Goal: Find specific page/section: Locate a particular part of the current website

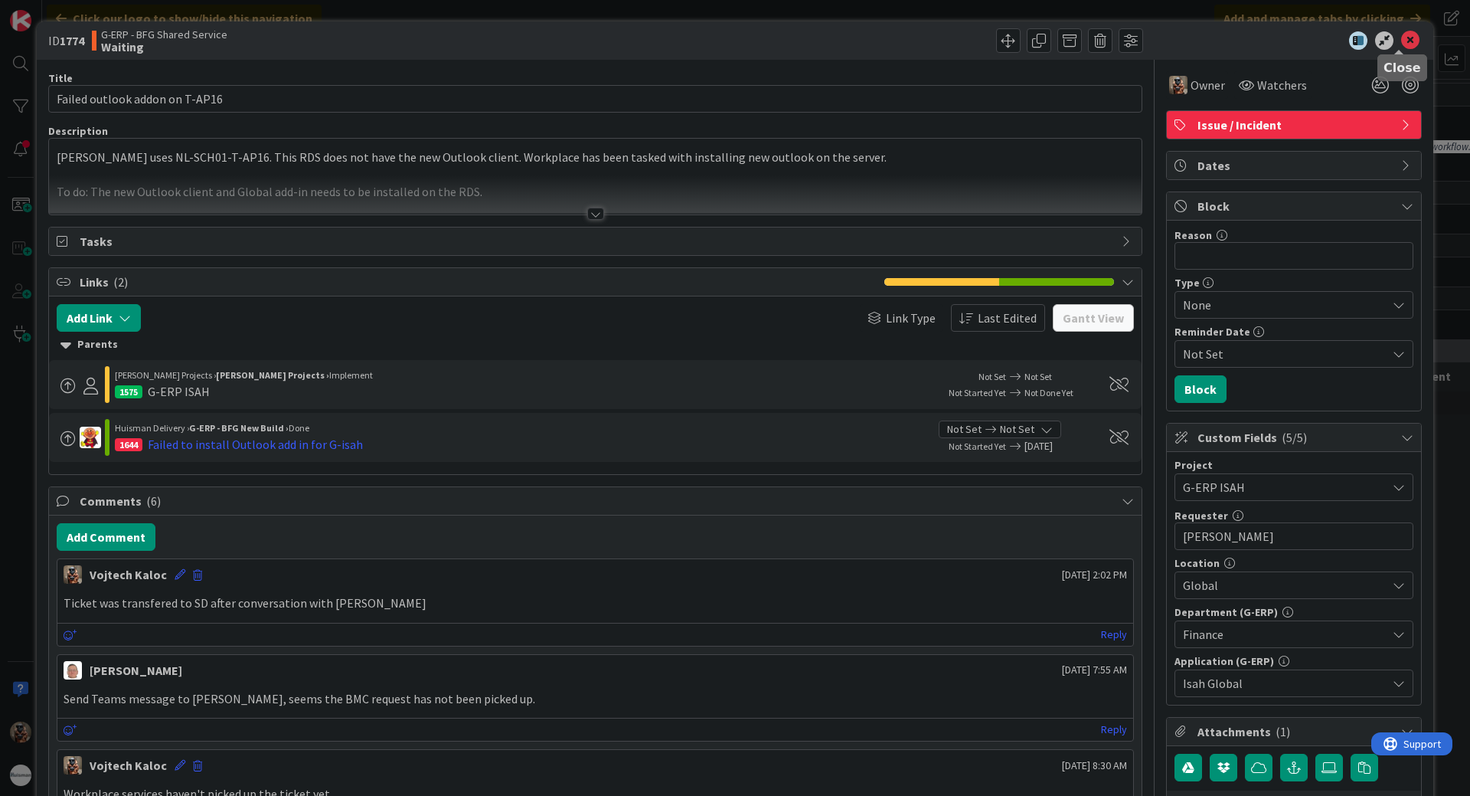
click at [1401, 44] on icon at bounding box center [1410, 40] width 18 height 18
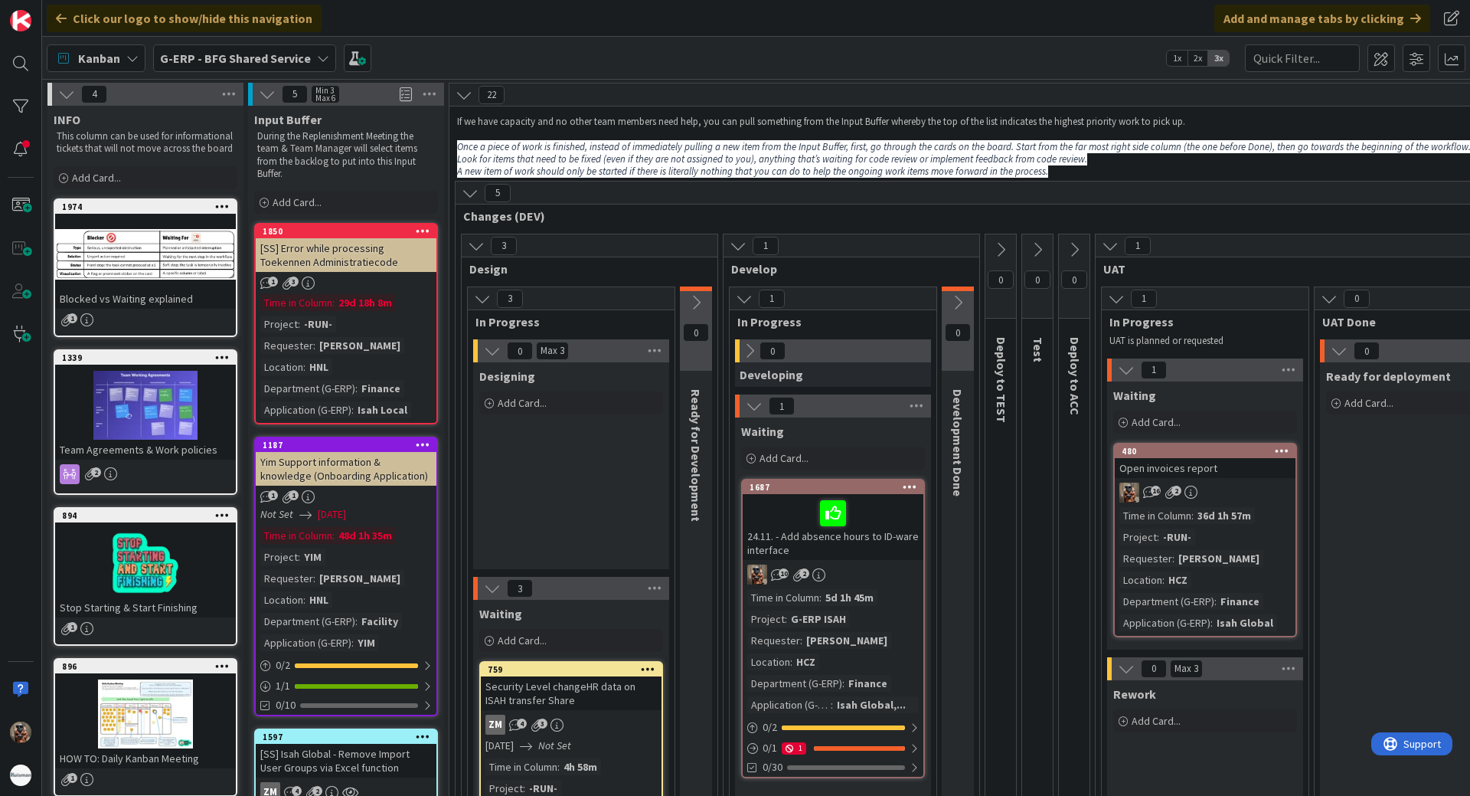
click at [283, 63] on b "G-ERP - BFG Shared Service" at bounding box center [235, 58] width 151 height 15
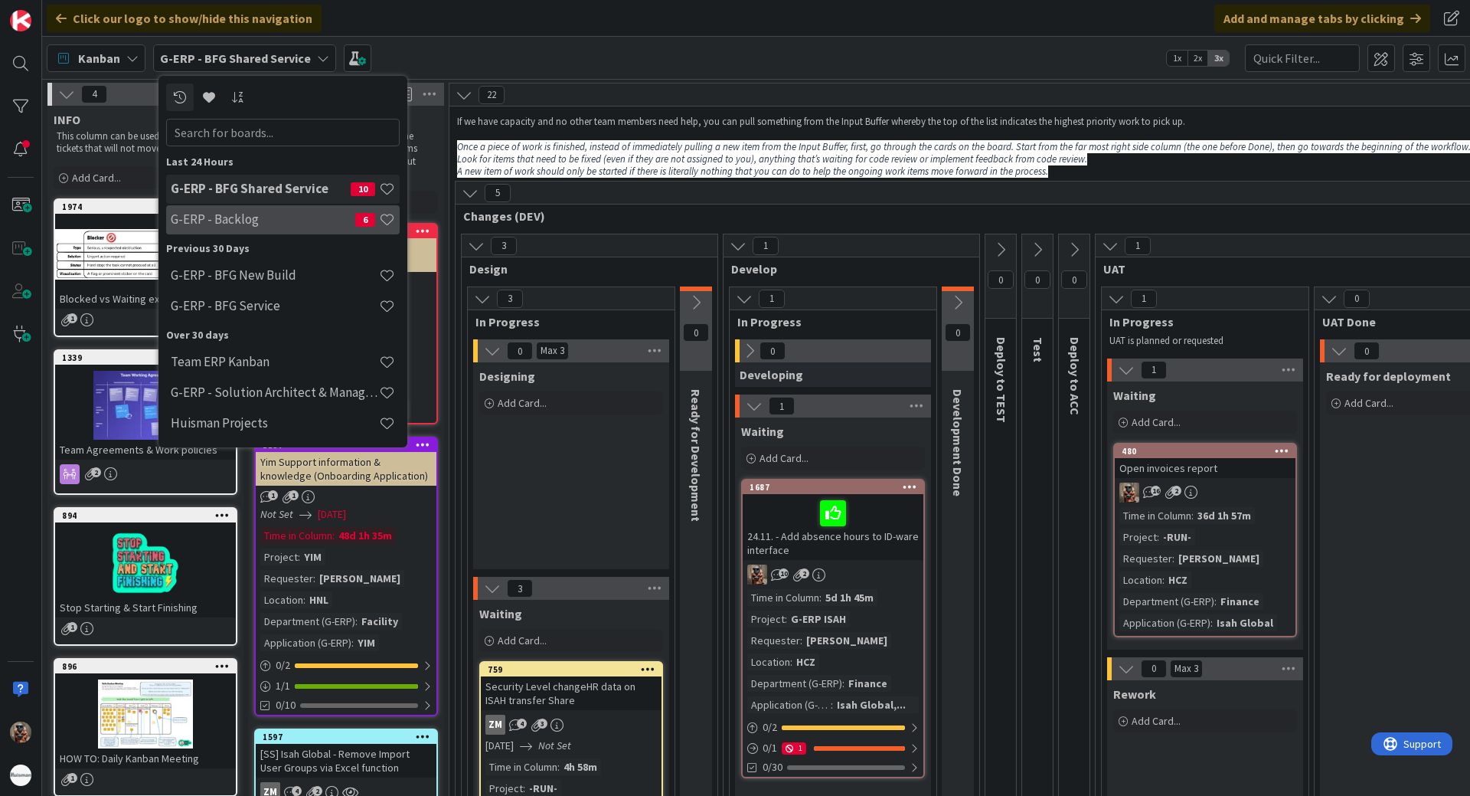
click at [235, 212] on h4 "G-ERP - Backlog" at bounding box center [263, 218] width 185 height 15
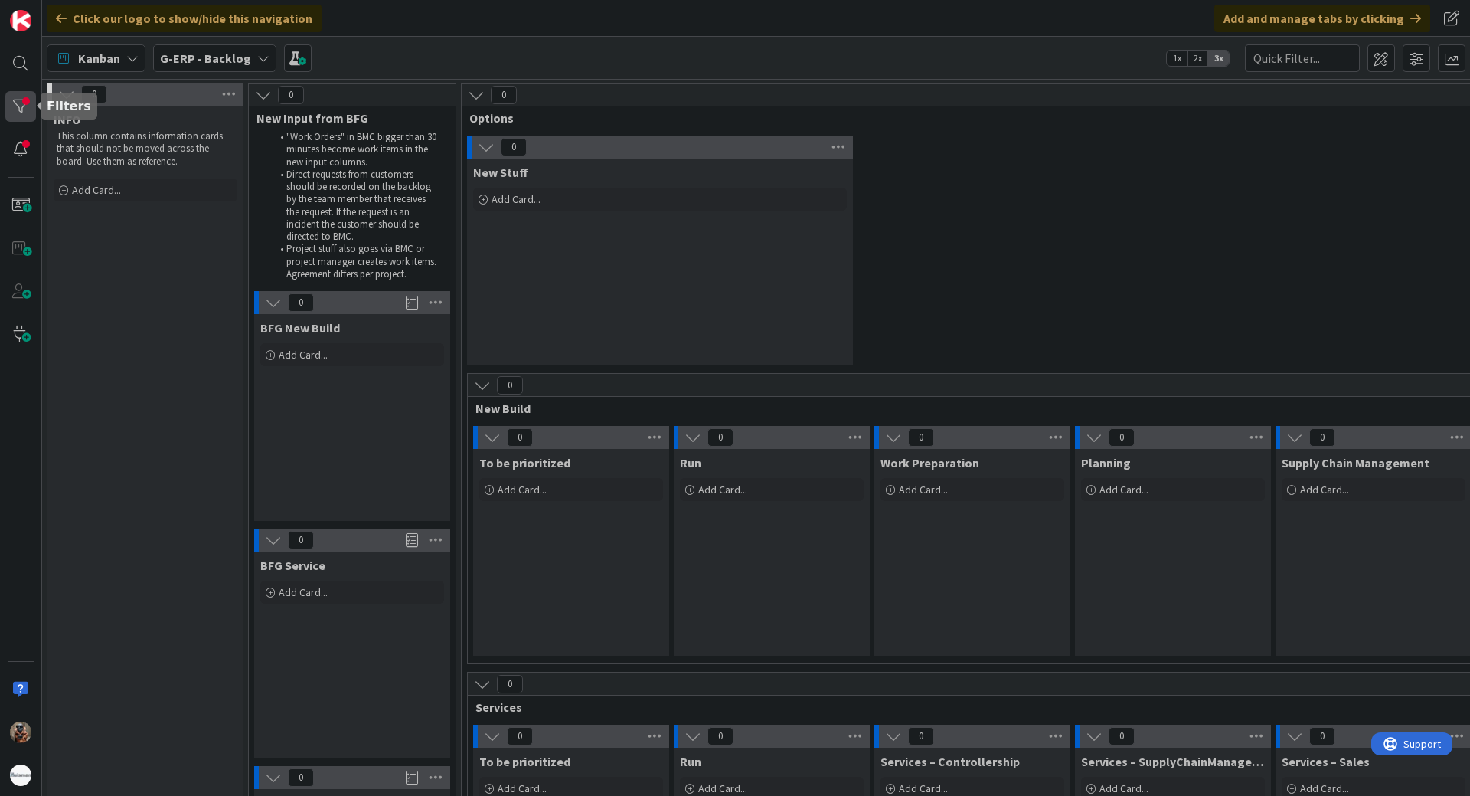
click at [13, 103] on div at bounding box center [20, 106] width 31 height 31
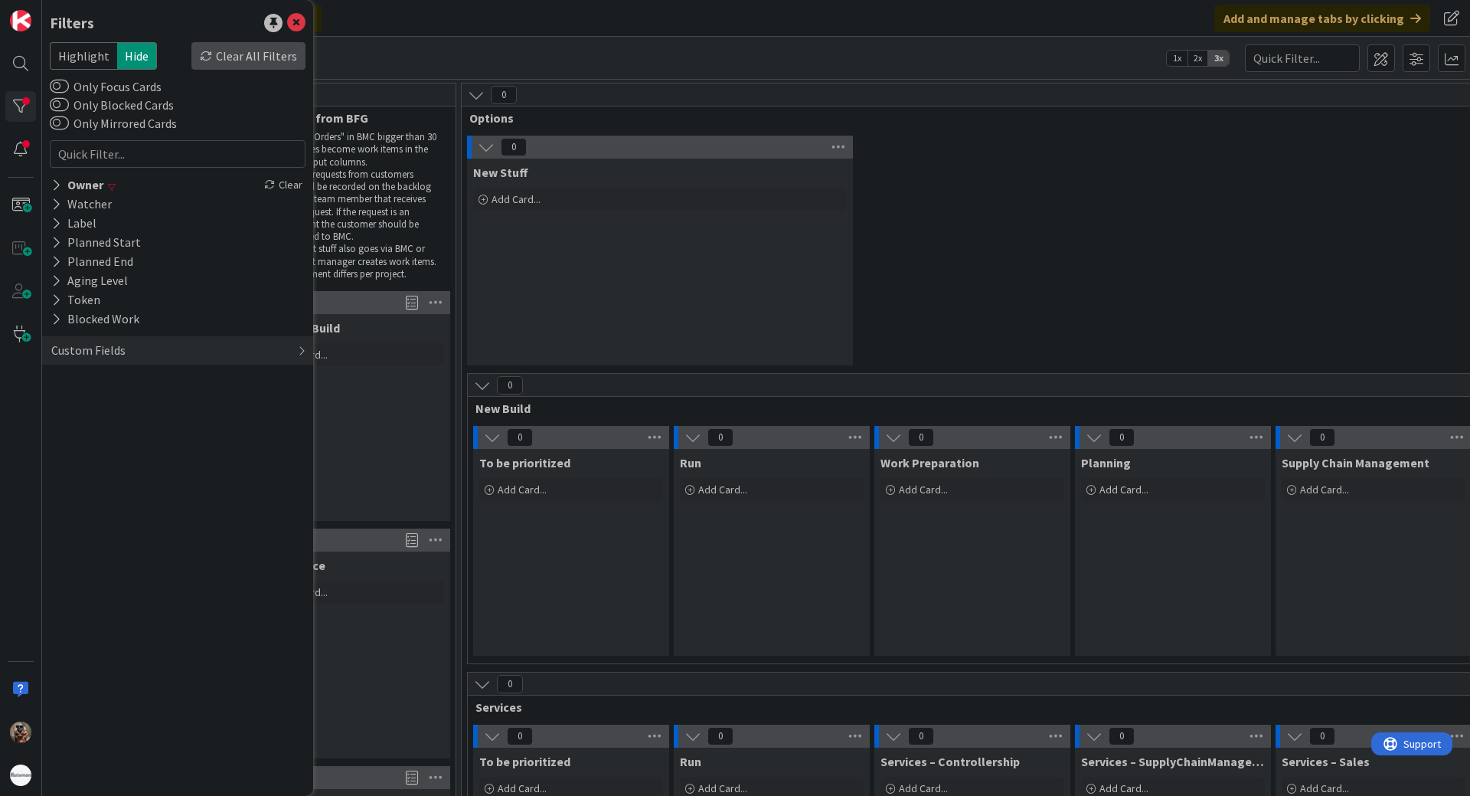
click at [264, 60] on div "Clear All Filters" at bounding box center [248, 56] width 114 height 28
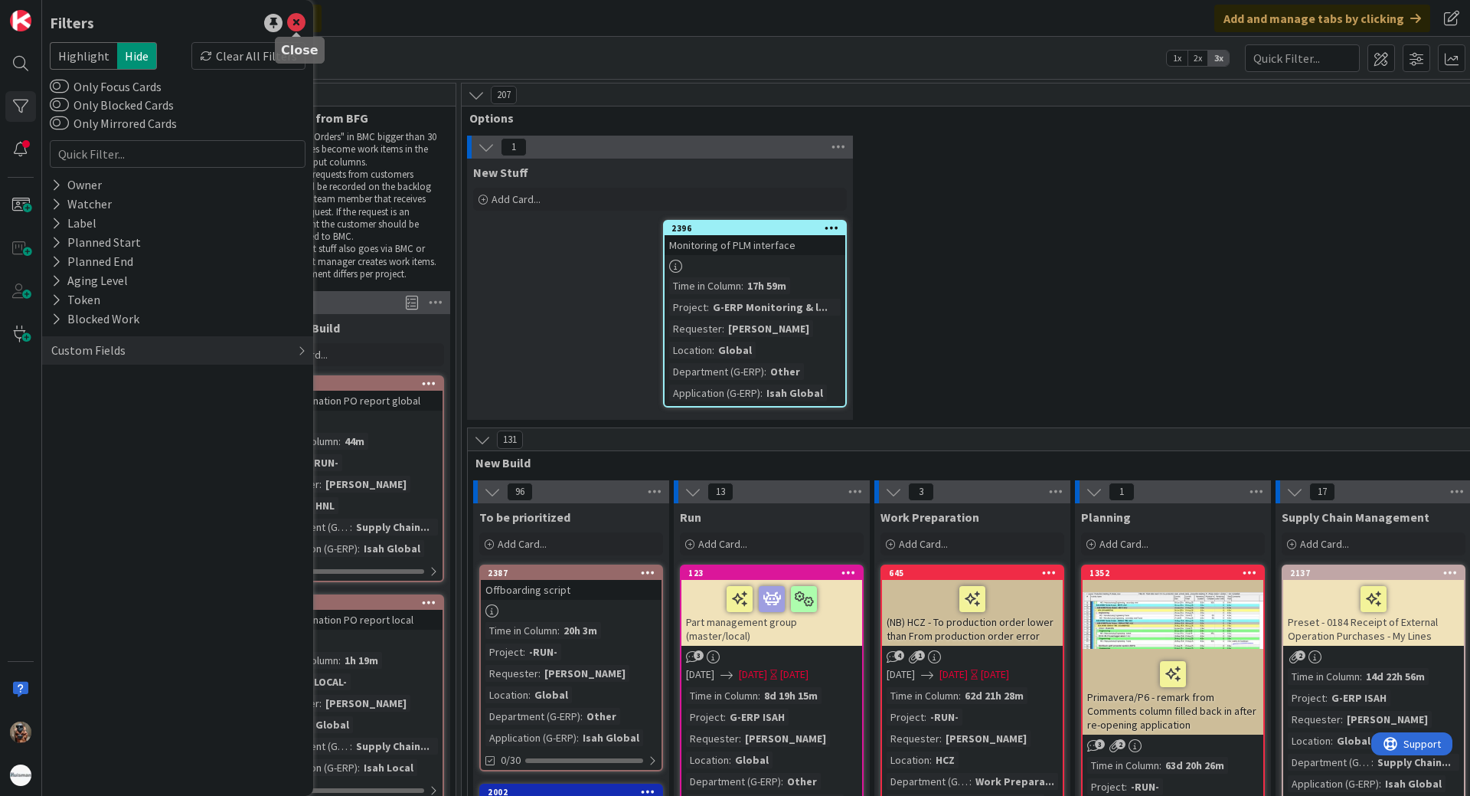
click at [293, 28] on icon at bounding box center [296, 23] width 18 height 18
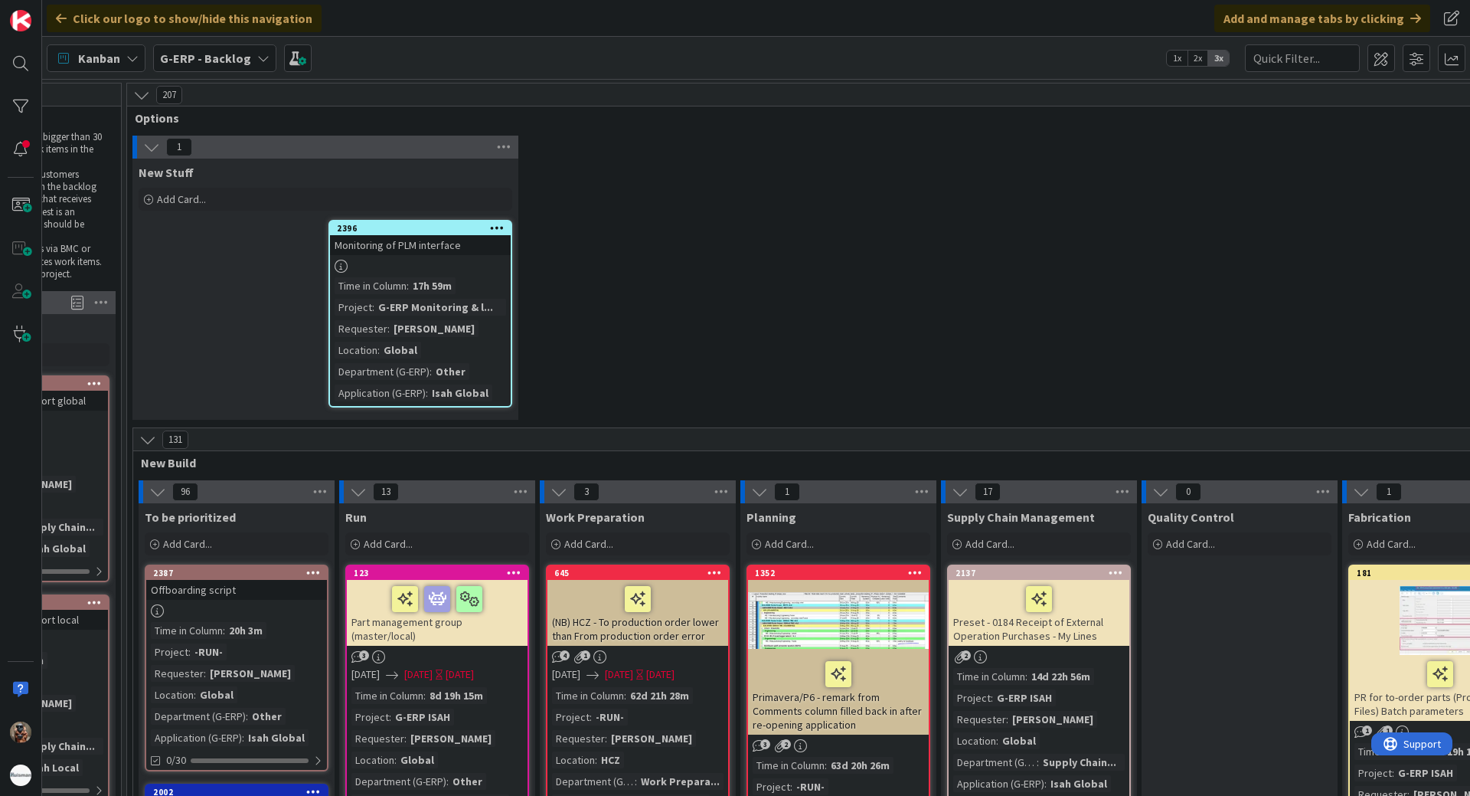
drag, startPoint x: 936, startPoint y: 381, endPoint x: 1038, endPoint y: 371, distance: 103.1
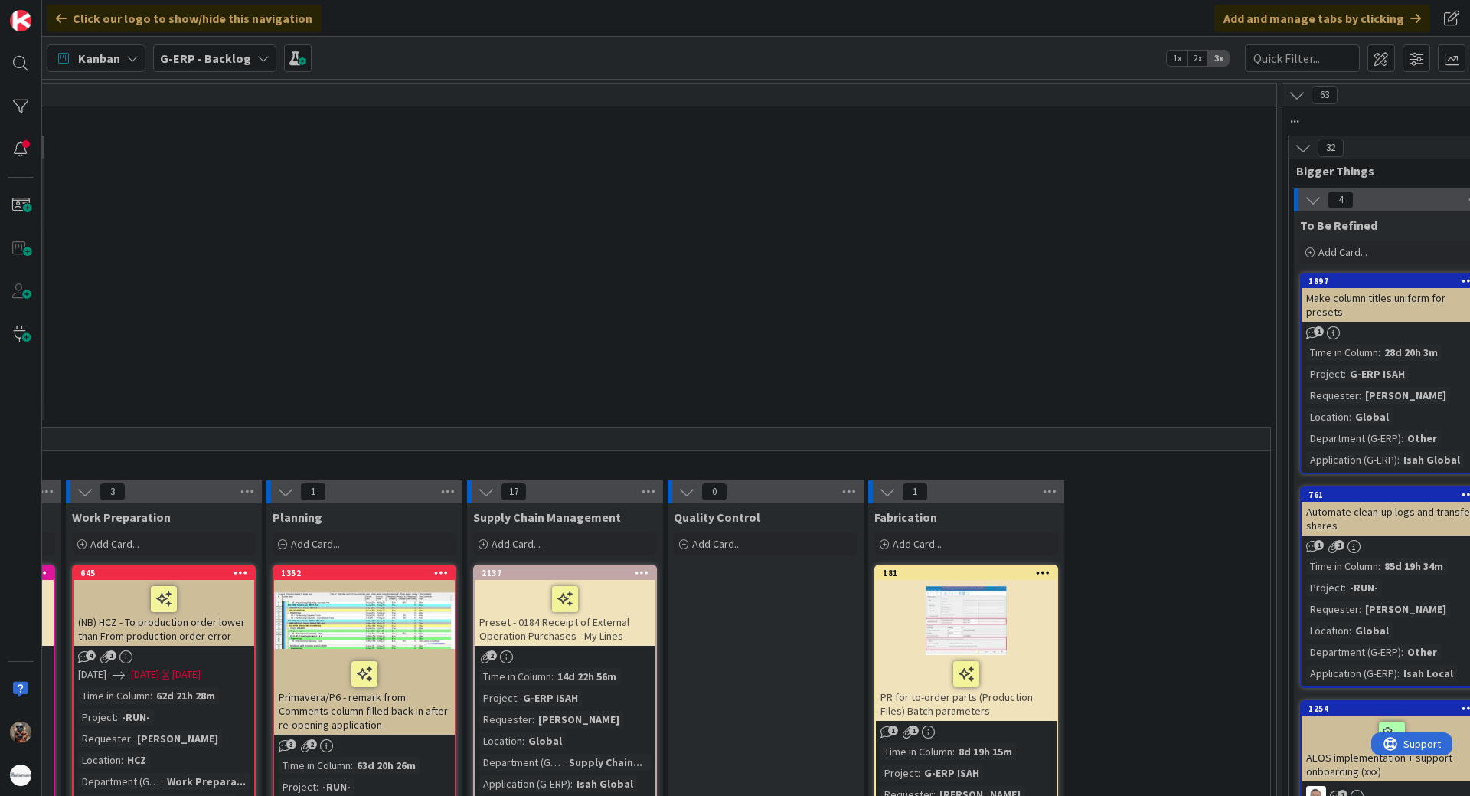
drag, startPoint x: 866, startPoint y: 352, endPoint x: 1019, endPoint y: 336, distance: 153.9
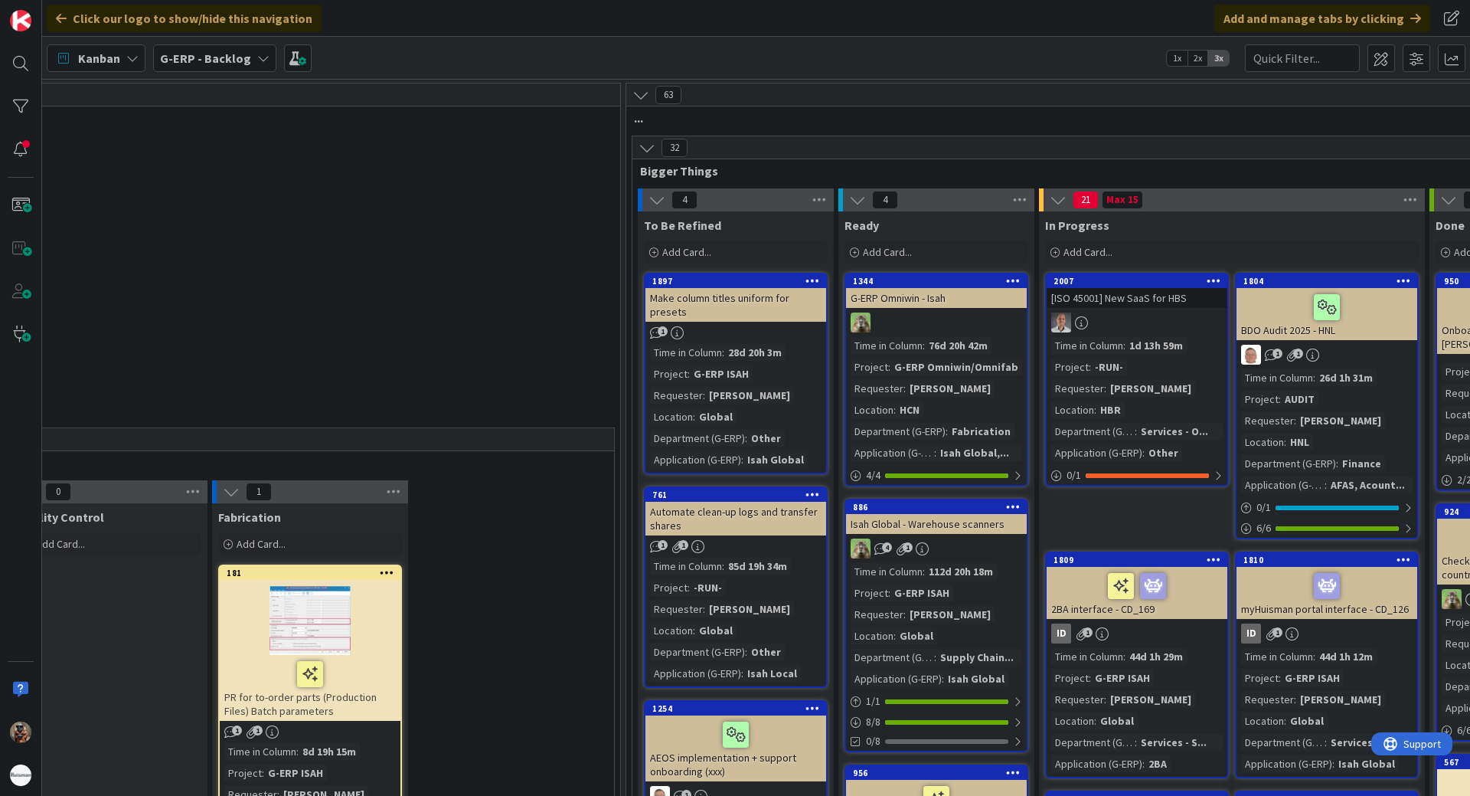
drag, startPoint x: 713, startPoint y: 347, endPoint x: 846, endPoint y: 338, distance: 133.6
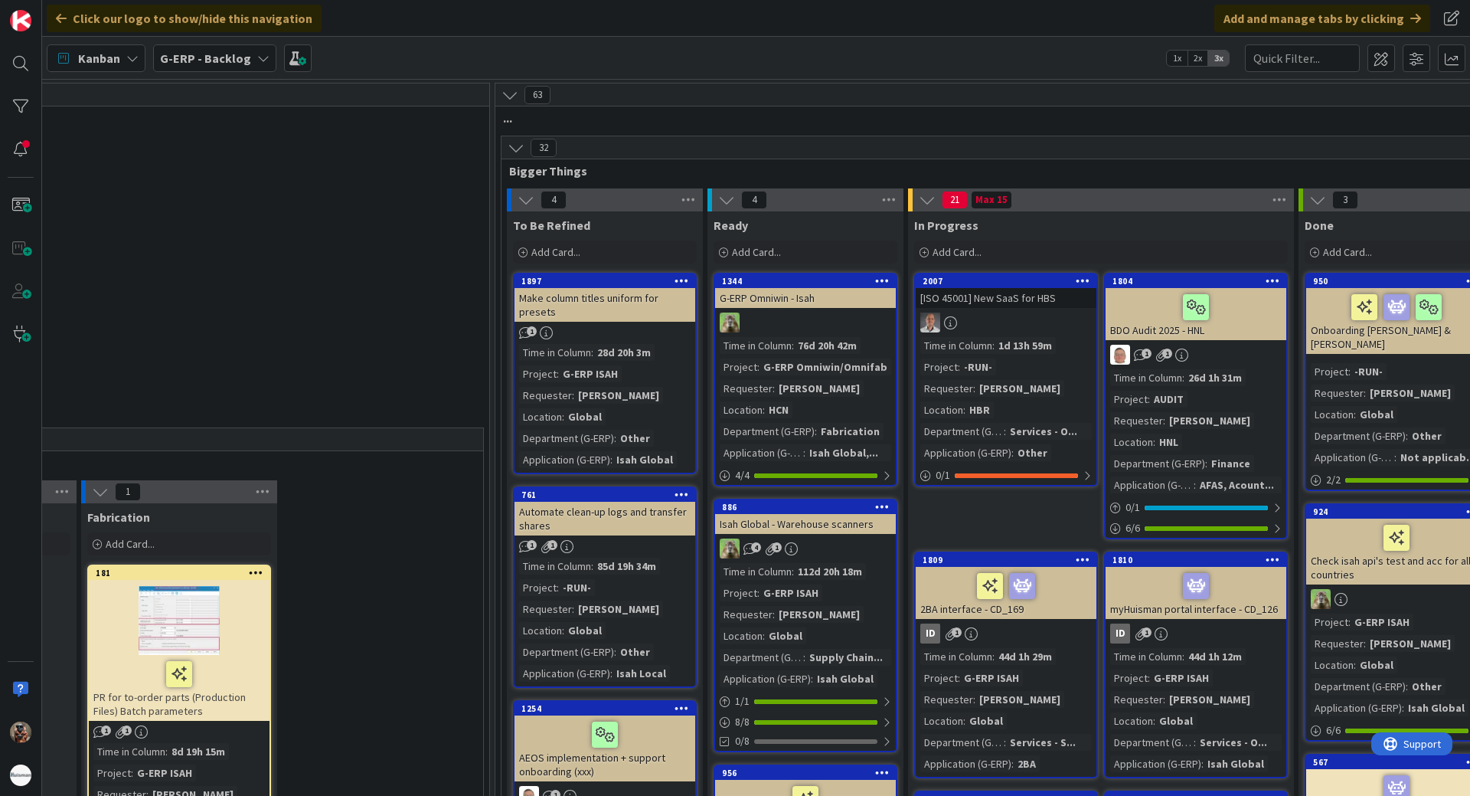
scroll to position [0, 1766]
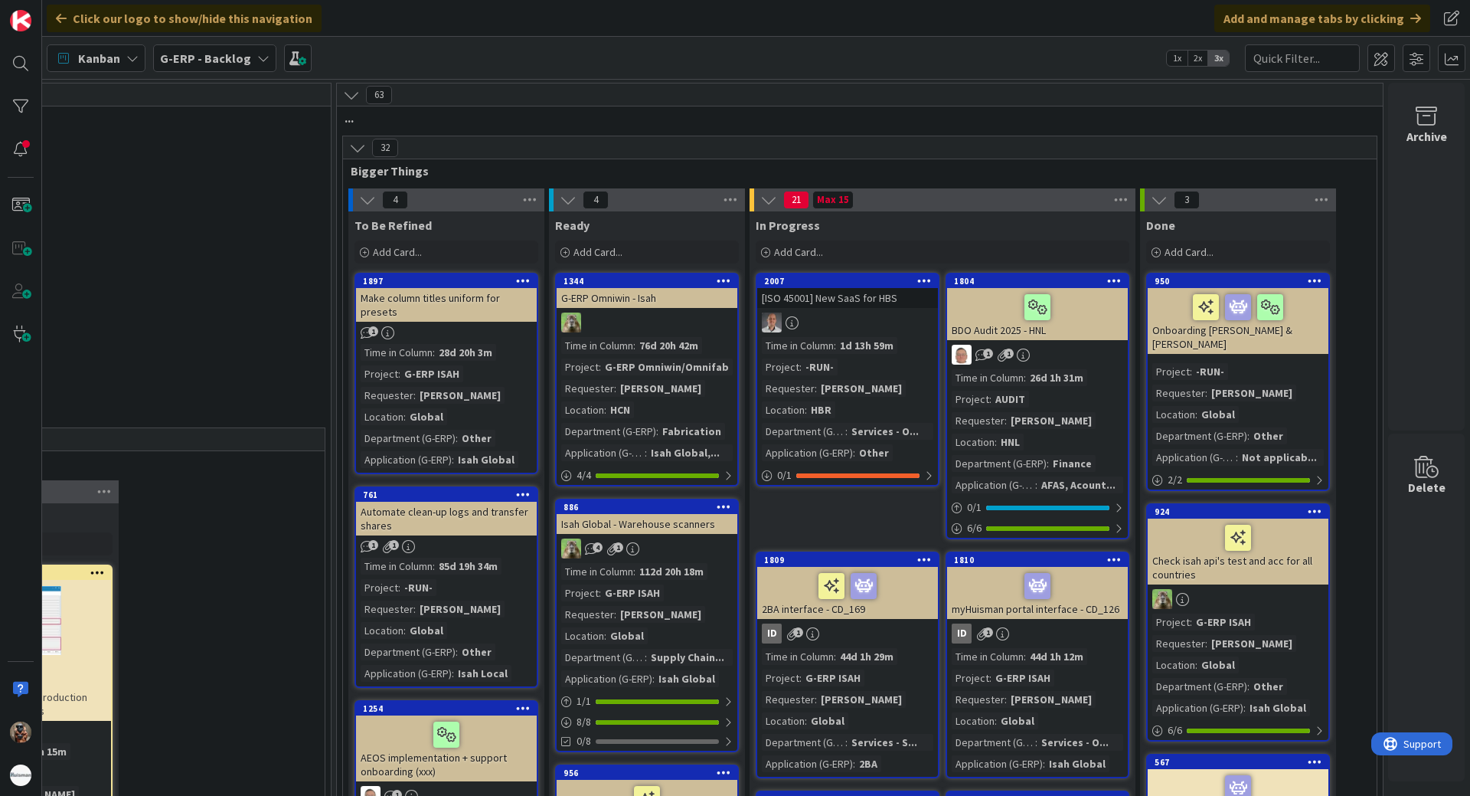
drag, startPoint x: 440, startPoint y: 368, endPoint x: 540, endPoint y: 350, distance: 102.0
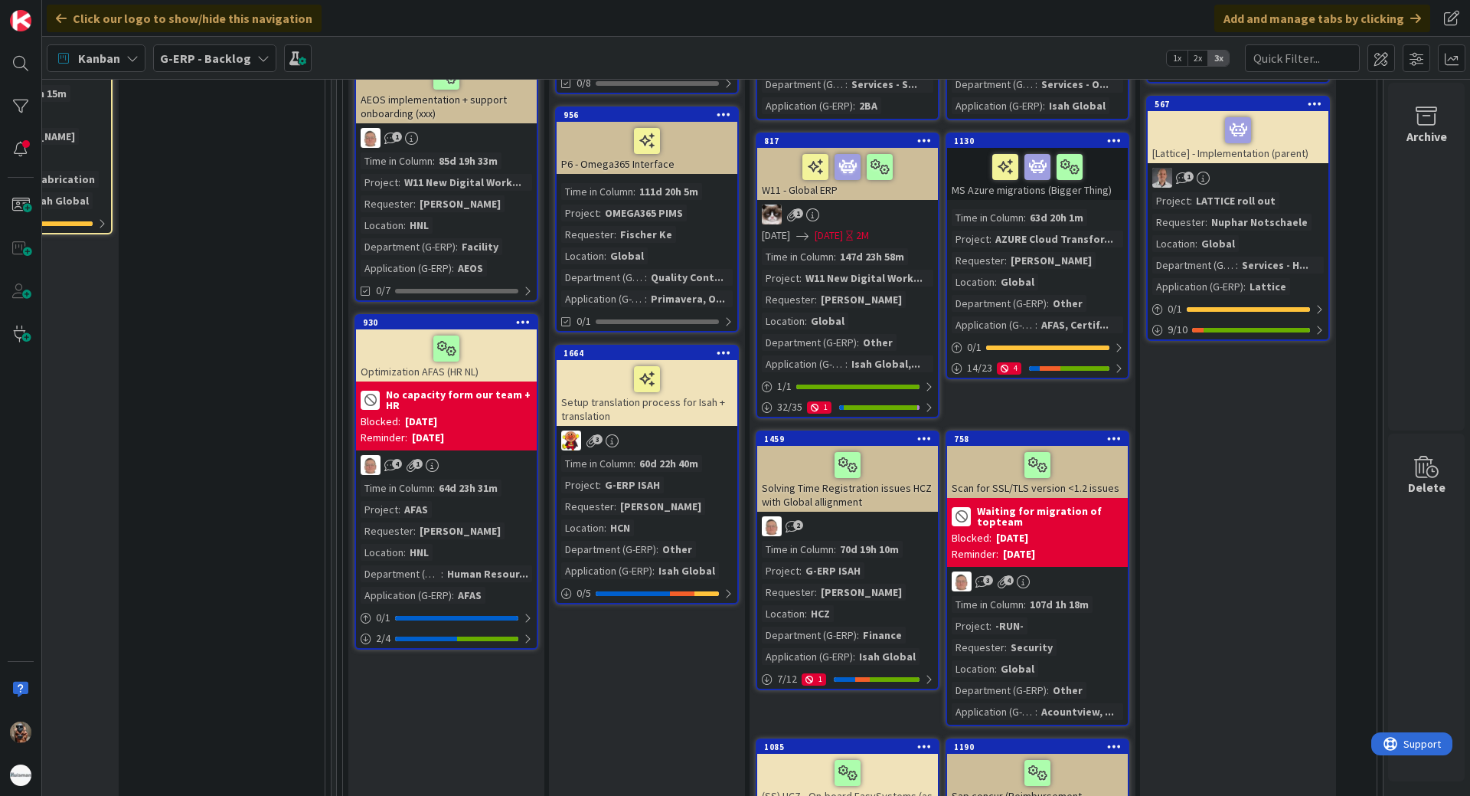
scroll to position [689, 1766]
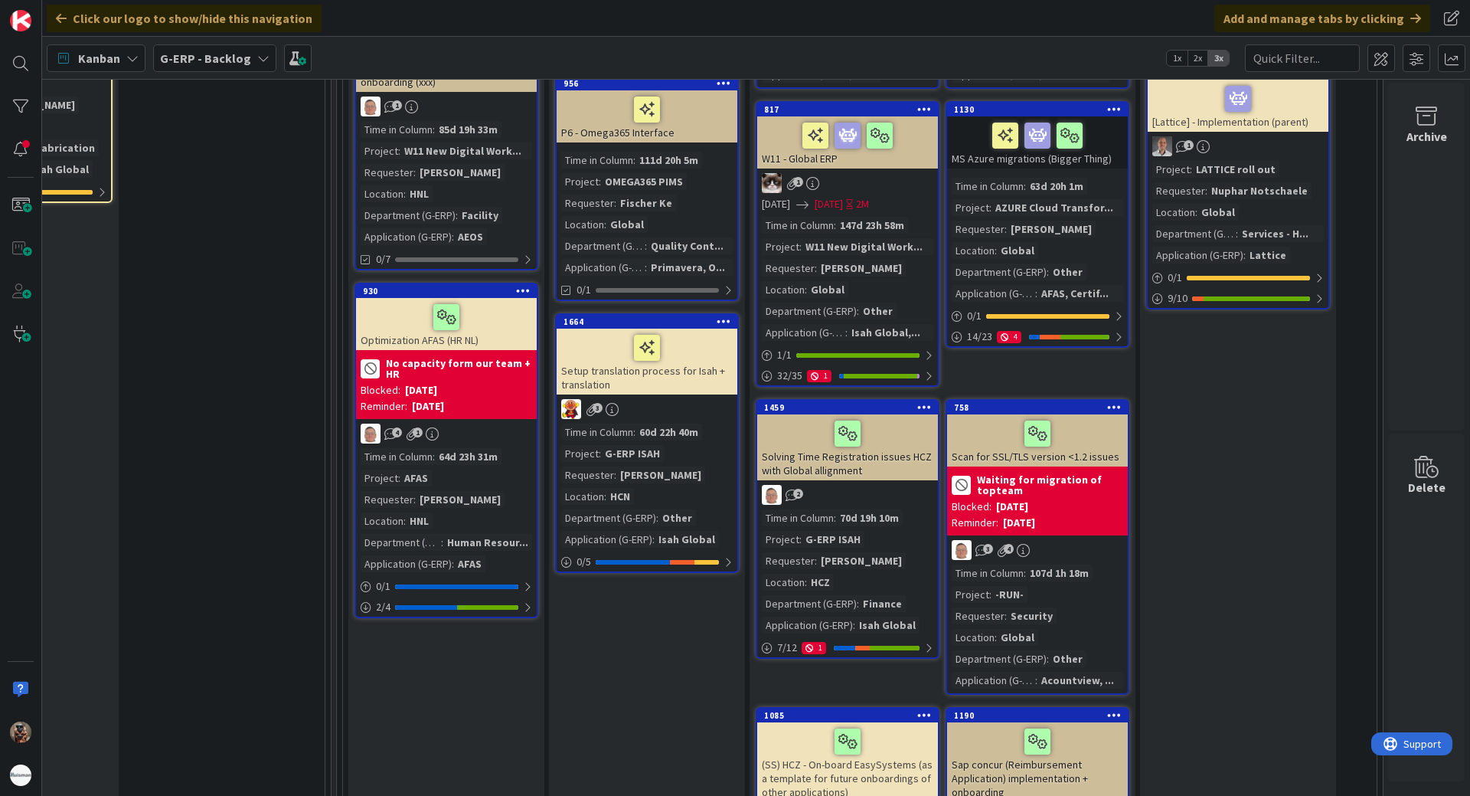
click at [884, 517] on div "70d 19h 10m" at bounding box center [869, 517] width 67 height 17
